Goal: Find specific page/section: Find specific page/section

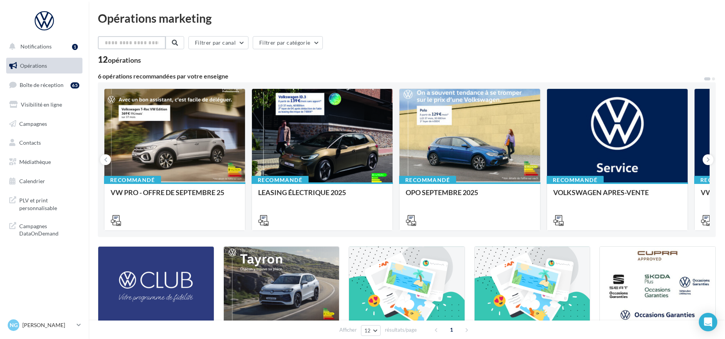
click at [140, 43] on input "text" at bounding box center [132, 42] width 68 height 13
type input "**********"
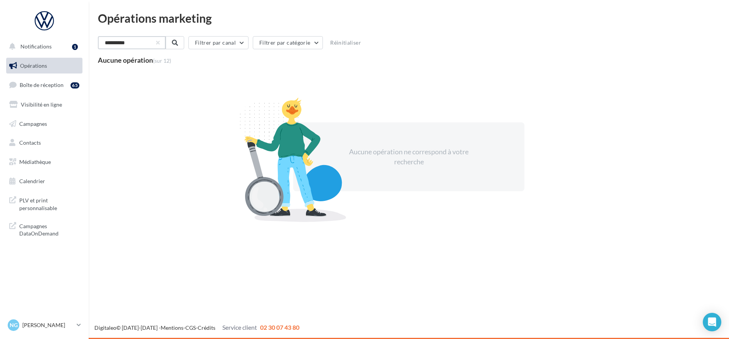
drag, startPoint x: 140, startPoint y: 43, endPoint x: -5, endPoint y: 30, distance: 145.4
click at [0, 30] on html "Notifications 1 Opérations Boîte de réception 65 Visibilité en ligne Campagnes …" at bounding box center [364, 169] width 729 height 339
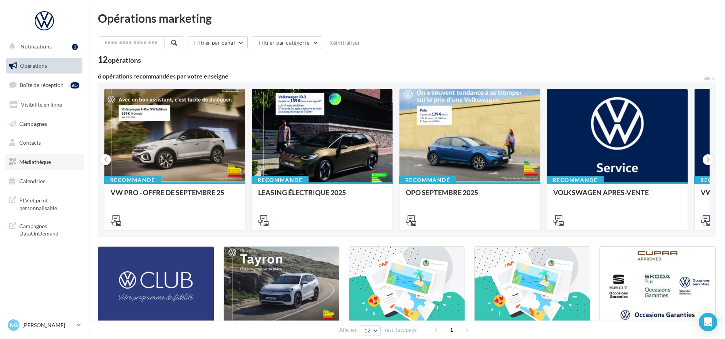
click at [47, 163] on span "Médiathèque" at bounding box center [35, 162] width 32 height 7
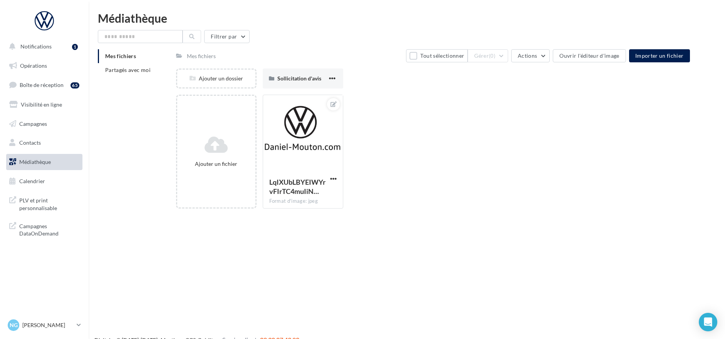
click at [43, 159] on span "Médiathèque" at bounding box center [35, 162] width 32 height 7
click at [42, 165] on span "Médiathèque" at bounding box center [35, 162] width 32 height 7
click at [39, 126] on span "Campagnes" at bounding box center [33, 123] width 28 height 7
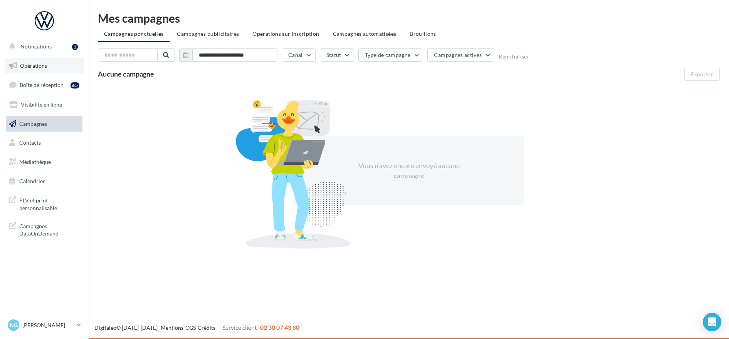
click at [35, 71] on link "Opérations" at bounding box center [44, 66] width 79 height 16
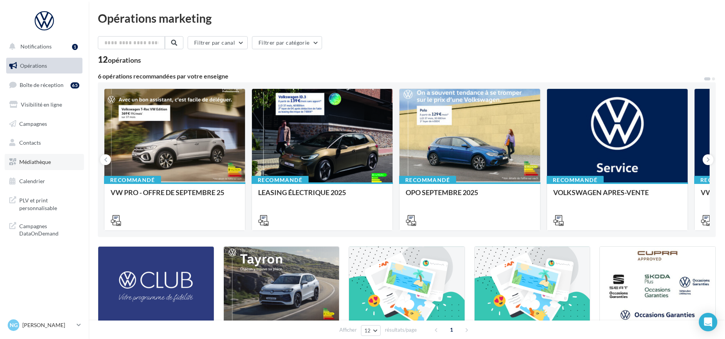
click at [32, 167] on link "Médiathèque" at bounding box center [44, 162] width 79 height 16
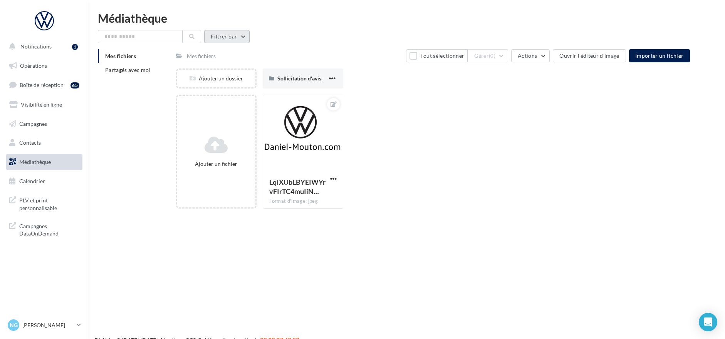
click at [237, 38] on button "Filtrer par" at bounding box center [226, 36] width 45 height 13
click at [156, 37] on input "text" at bounding box center [140, 36] width 85 height 13
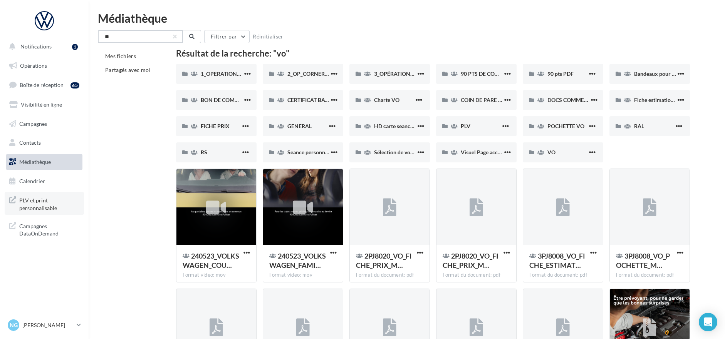
type input "**"
click at [46, 200] on span "PLV et print personnalisable" at bounding box center [49, 203] width 60 height 17
